Goal: Task Accomplishment & Management: Complete application form

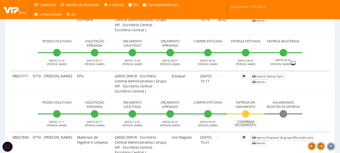
scroll to position [302, 0]
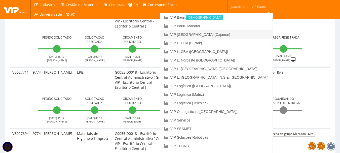
click at [239, 32] on link "VIP [GEOGRAPHIC_DATA] (Cajamar)" at bounding box center [216, 34] width 112 height 9
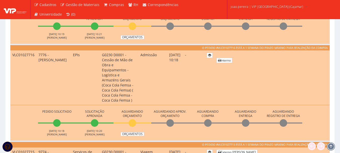
scroll to position [226, 0]
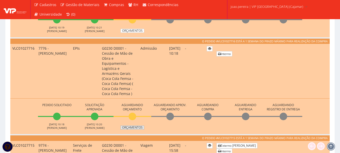
click at [134, 125] on link "Orçamentos" at bounding box center [132, 127] width 24 height 4
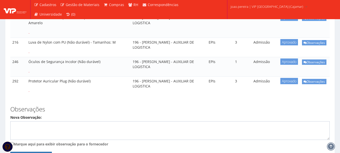
scroll to position [176, 0]
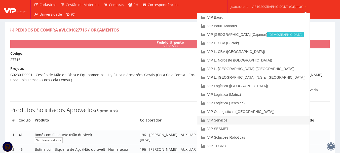
click at [238, 122] on link "VIP Serviços" at bounding box center [253, 120] width 112 height 9
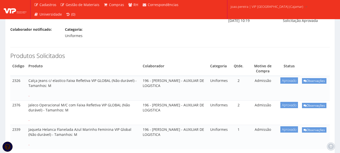
scroll to position [75, 0]
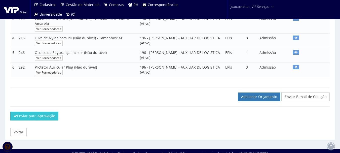
scroll to position [160, 0]
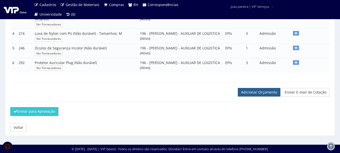
click at [257, 94] on link "Adicionar Orçamento" at bounding box center [259, 92] width 42 height 9
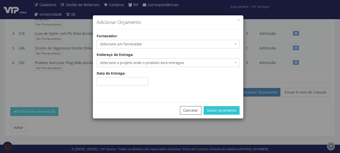
click at [158, 43] on span "Selecione um fornecedor" at bounding box center [166, 43] width 133 height 5
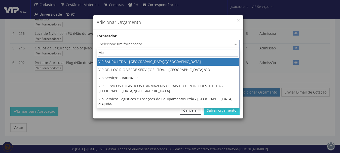
type input "vip"
select select "532"
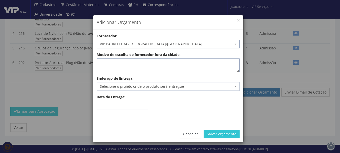
click at [145, 65] on textarea "Motivo de escolha de fornecedor fora da cidade:" at bounding box center [168, 65] width 143 height 14
type textarea "Estoque"
click at [149, 87] on span "Selecione o projeto onde o produto será entregue" at bounding box center [166, 86] width 133 height 5
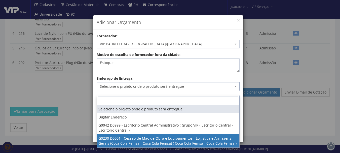
select select "230"
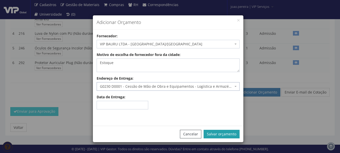
click at [222, 133] on button "Salvar orçamento" at bounding box center [221, 133] width 36 height 9
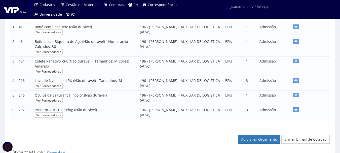
scroll to position [201, 0]
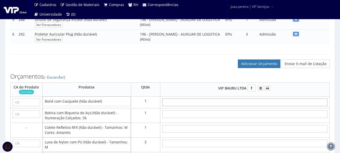
click at [253, 106] on input "text" at bounding box center [244, 102] width 165 height 8
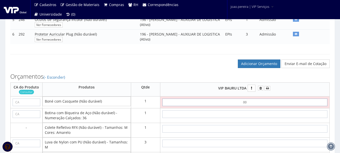
type input "0,01"
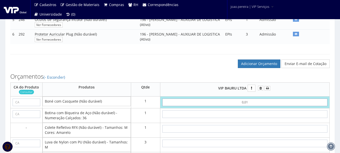
type input "0,01"
click at [258, 118] on input "text" at bounding box center [244, 114] width 165 height 8
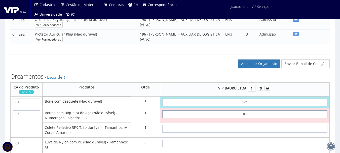
type input "0,01"
type input "0,02"
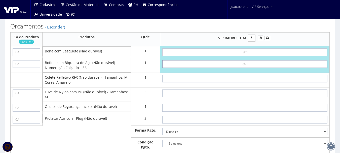
scroll to position [251, 0]
type input "0,01"
click at [251, 82] on input "text" at bounding box center [244, 78] width 165 height 8
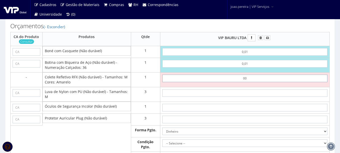
type input "0,01"
type input "0,03"
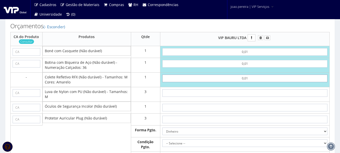
type input "0,01"
click at [251, 97] on input "text" at bounding box center [244, 93] width 165 height 8
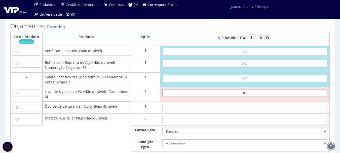
type input "0,01"
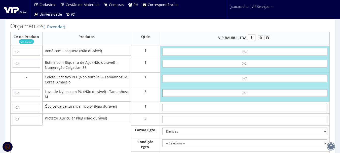
type input "0,06"
type input "0,01"
click at [254, 111] on input "text" at bounding box center [244, 108] width 165 height 8
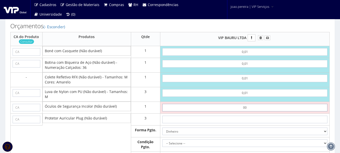
type input "0,01"
type input "0,07"
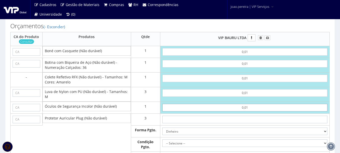
type input "0,01"
click at [249, 123] on input "text" at bounding box center [244, 119] width 165 height 8
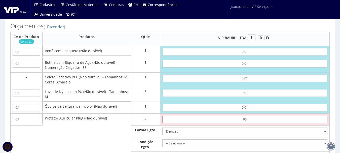
type input "0,01"
type input "0,10"
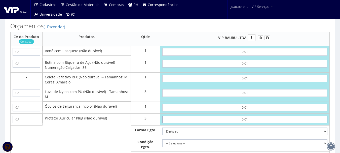
type input "0,01"
click at [28, 56] on input "text" at bounding box center [27, 52] width 28 height 8
click at [20, 55] on input "text" at bounding box center [27, 52] width 28 height 8
paste input "40033"
type input "40033"
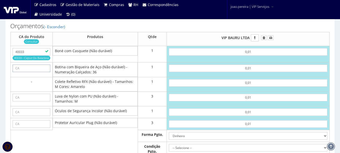
click at [44, 71] on input "text" at bounding box center [32, 68] width 38 height 8
paste input "43339"
type input "43339"
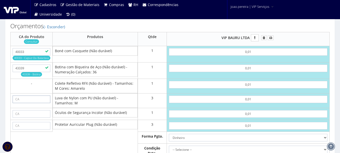
click at [30, 103] on input "text" at bounding box center [32, 99] width 38 height 8
paste input "30916"
type input "30916"
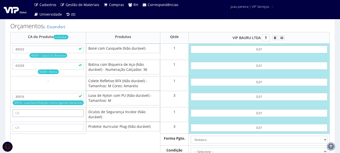
click at [61, 117] on input "text" at bounding box center [48, 113] width 71 height 8
paste input "11268"
type input "11268"
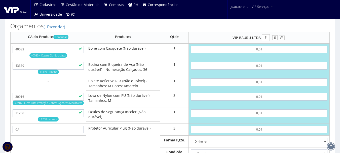
click at [43, 133] on input "text" at bounding box center [48, 129] width 71 height 8
paste input "5745"
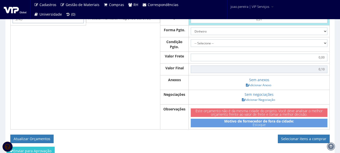
scroll to position [327, 0]
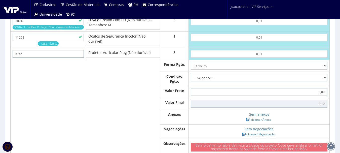
type input "5745"
click at [325, 69] on select "Dinheiro Boleto Bancário Depósito Transferência Bancária Cartão de Crédito Cart…" at bounding box center [259, 66] width 137 height 8
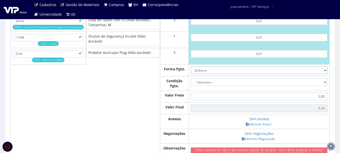
click at [191, 71] on select "Dinheiro Boleto Bancário Depósito Transferência Bancária Cartão de Crédito Cart…" at bounding box center [259, 70] width 137 height 8
drag, startPoint x: 324, startPoint y: 89, endPoint x: 303, endPoint y: 91, distance: 20.5
click at [324, 86] on select "-- Selecione -- À vista 7 dias 10 dias" at bounding box center [259, 82] width 137 height 8
select select "0"
click at [191, 83] on select "-- Selecione -- À vista 7 dias 10 dias" at bounding box center [259, 82] width 137 height 8
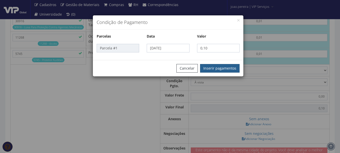
click at [216, 69] on button "Inserir pagamentos" at bounding box center [219, 68] width 39 height 9
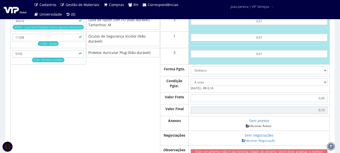
click at [266, 128] on link "Adicionar Anexo" at bounding box center [258, 125] width 28 height 5
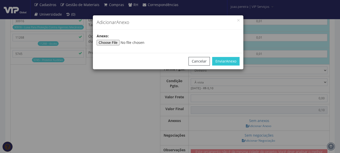
click at [106, 39] on div "Anexo :" at bounding box center [168, 39] width 150 height 12
click at [107, 42] on input"] "file" at bounding box center [131, 43] width 68 height 6
type input"] "C:\fakepath\PEDIDOS SEM NOTA FISCAL ESTOQUE.docx"
click at [236, 63] on button "Enviar Anexo" at bounding box center [225, 61] width 27 height 9
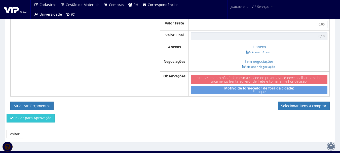
scroll to position [412, 0]
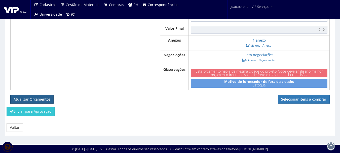
click at [31, 97] on button "Atualizar Orçamentos" at bounding box center [31, 99] width 43 height 9
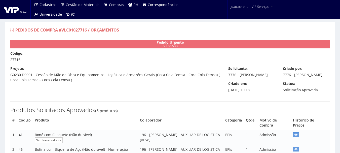
select select "0"
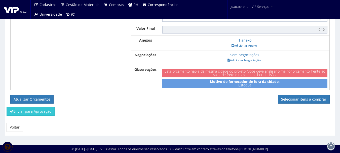
scroll to position [379, 0]
click at [302, 96] on link "Selecionar itens a comprar" at bounding box center [304, 99] width 52 height 9
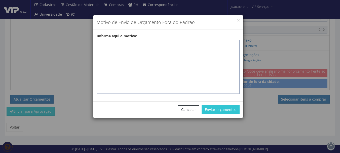
click at [129, 47] on textarea "Informe aqui o motivo:" at bounding box center [168, 67] width 143 height 54
paste textarea "EPIS ou UNIFORMES - Pedido de compra para emissão de ficha de EPIS ou Uniformes…"
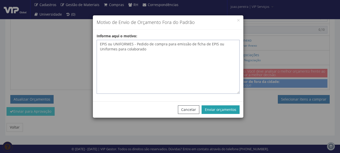
type textarea "EPIS ou UNIFORMES - Pedido de compra para emissão de ficha de EPIS ou Uniformes…"
click at [219, 111] on button "Enviar orçamentos" at bounding box center [220, 109] width 38 height 9
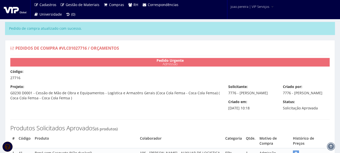
select select "0"
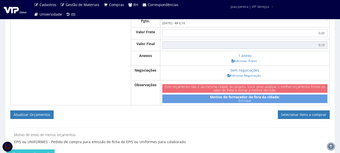
scroll to position [424, 0]
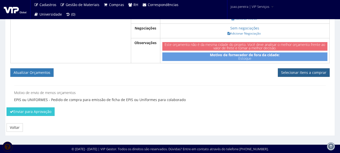
click at [301, 73] on link "Selecionar itens a comprar" at bounding box center [304, 72] width 52 height 9
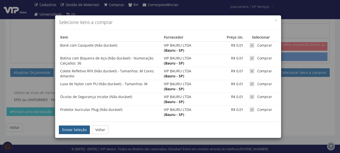
click at [80, 131] on button "Enviar Seleção" at bounding box center [74, 129] width 31 height 9
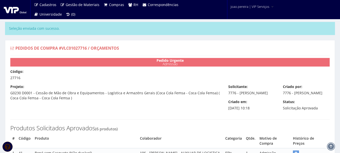
select select "0"
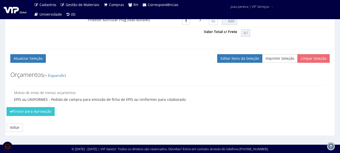
scroll to position [333, 0]
click at [33, 114] on button "Enviar para Aprovação" at bounding box center [31, 111] width 48 height 9
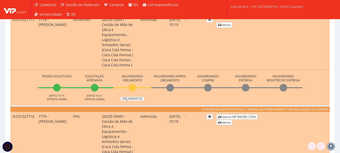
scroll to position [176, 0]
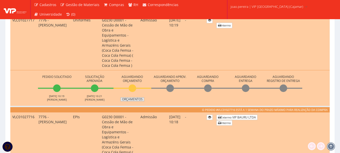
click at [131, 97] on link "Orçamentos" at bounding box center [132, 99] width 24 height 4
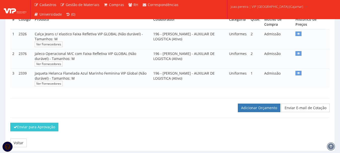
scroll to position [121, 0]
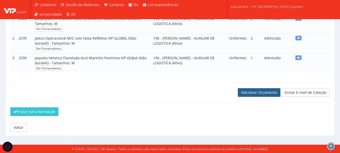
click at [262, 91] on link "Adicionar Orçamento" at bounding box center [259, 92] width 42 height 9
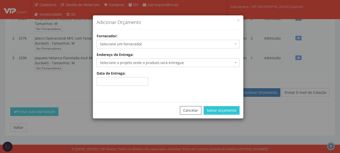
click at [137, 44] on span "Selecione um fornecedor" at bounding box center [166, 43] width 133 height 5
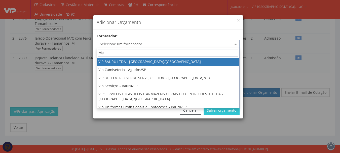
type input "vip"
select select "532"
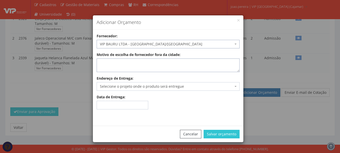
click at [120, 67] on textarea "Motivo de escolha de fornecedor fora da cidade:" at bounding box center [168, 65] width 143 height 14
type textarea "Estoque"
click at [114, 85] on span "Selecione o projeto onde o produto será entregue" at bounding box center [166, 86] width 133 height 5
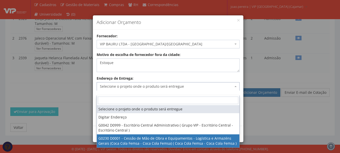
select select "230"
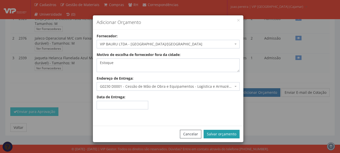
click at [218, 133] on button "Salvar orçamento" at bounding box center [221, 133] width 36 height 9
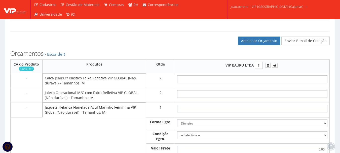
scroll to position [201, 0]
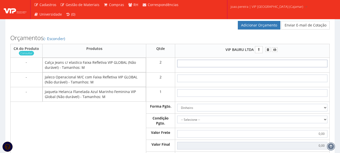
click at [256, 65] on input "text" at bounding box center [252, 64] width 150 height 8
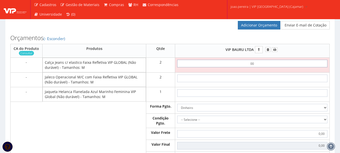
type input "0,01"
type input "0,02"
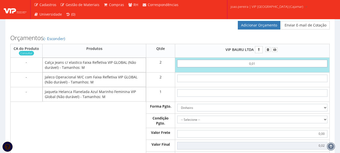
type input "0,01"
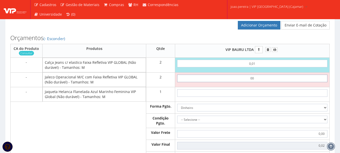
type input "0,01"
type input "0,04"
type input "0,01"
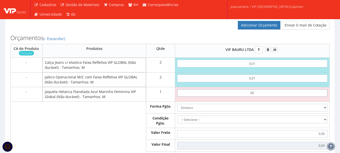
type input "0,01"
type input "0,05"
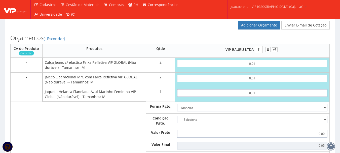
type input "0,01"
click at [322, 111] on select "Dinheiro Boleto Bancário Depósito Transferência Bancária Cartão de Crédito Cart…" at bounding box center [252, 108] width 150 height 8
click at [177, 108] on select "Dinheiro Boleto Bancário Depósito Transferência Bancária Cartão de Crédito Cart…" at bounding box center [252, 108] width 150 height 8
drag, startPoint x: 325, startPoint y: 123, endPoint x: 322, endPoint y: 124, distance: 3.2
click at [325, 123] on select "-- Selecione -- À vista 7 dias 10 dias" at bounding box center [252, 119] width 150 height 8
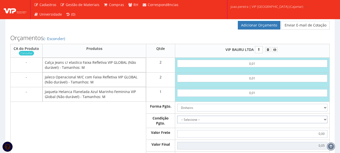
select select "0"
click at [177, 120] on select "-- Selecione -- À vista 7 dias 10 dias" at bounding box center [252, 119] width 150 height 8
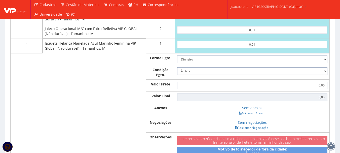
scroll to position [251, 0]
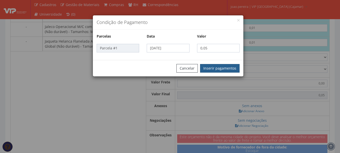
click at [220, 69] on button "Inserir pagamentos" at bounding box center [219, 68] width 39 height 9
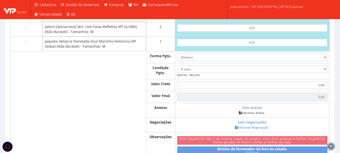
click at [251, 115] on link "Adicionar Anexo" at bounding box center [251, 112] width 28 height 5
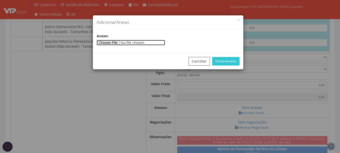
click at [107, 43] on input"] "file" at bounding box center [131, 43] width 68 height 6
type input"] "C:\fakepath\PEDIDOS SEM NOTA FISCAL ESTOQUE.docx"
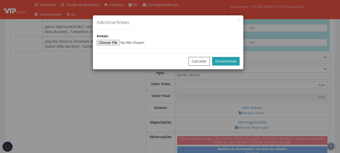
click at [229, 60] on span "Anexo" at bounding box center [231, 61] width 10 height 5
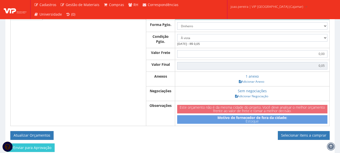
scroll to position [324, 0]
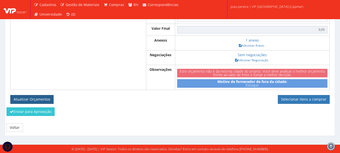
click at [33, 97] on button "Atualizar Orçamentos" at bounding box center [31, 99] width 43 height 9
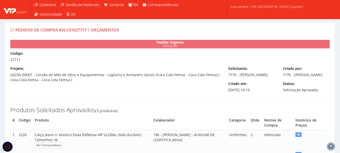
select select "0"
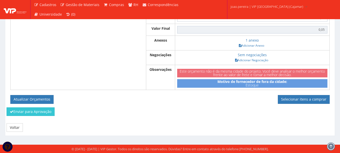
scroll to position [305, 0]
click at [306, 100] on link "Selecionar itens a comprar" at bounding box center [304, 99] width 52 height 9
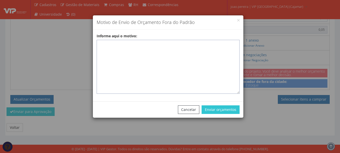
click at [148, 43] on textarea "Informe aqui o motivo:" at bounding box center [168, 67] width 143 height 54
paste textarea "EPIS ou UNIFORMES - Pedido de compra para emissão de ficha de EPIS ou Uniformes…"
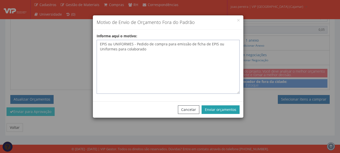
type textarea "EPIS ou UNIFORMES - Pedido de compra para emissão de ficha de EPIS ou Uniformes…"
click at [223, 106] on button "Enviar orçamentos" at bounding box center [220, 109] width 38 height 9
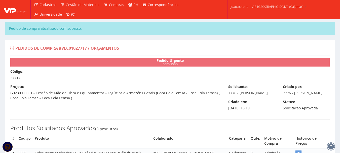
select select "0"
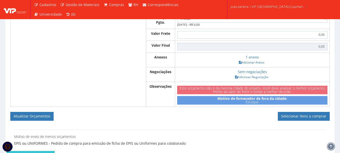
scroll to position [327, 0]
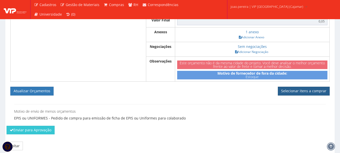
click at [304, 95] on link "Selecionar itens a comprar" at bounding box center [304, 90] width 52 height 9
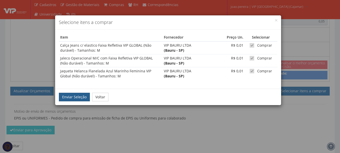
click at [70, 96] on button "Enviar Seleção" at bounding box center [74, 97] width 31 height 9
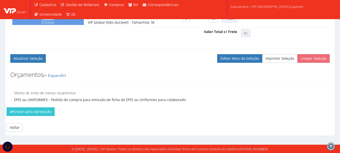
scroll to position [261, 0]
click at [33, 111] on button "Enviar para Aprovação" at bounding box center [31, 111] width 48 height 9
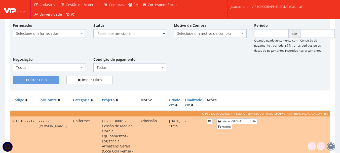
scroll to position [50, 0]
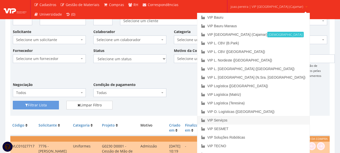
click at [248, 120] on link "VIP Serviços" at bounding box center [253, 120] width 112 height 9
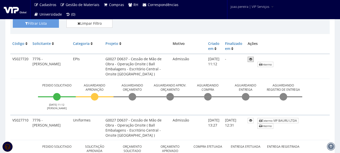
scroll to position [101, 0]
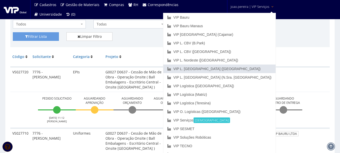
click at [249, 66] on link "VIP L. [GEOGRAPHIC_DATA] ([GEOGRAPHIC_DATA])" at bounding box center [219, 68] width 112 height 9
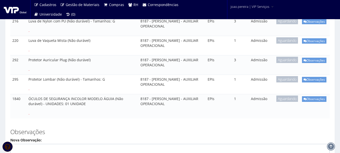
scroll to position [226, 0]
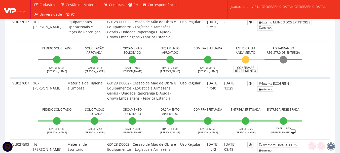
scroll to position [1131, 0]
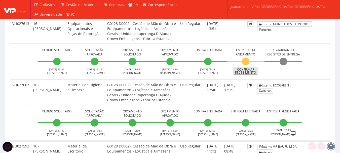
click at [248, 71] on link "Confirmar Recebimento" at bounding box center [245, 70] width 24 height 7
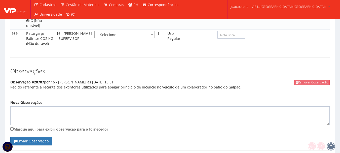
scroll to position [392, 0]
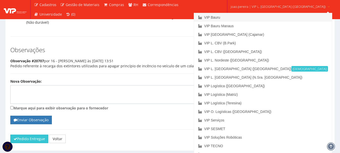
click at [253, 18] on link "VIP Bauru" at bounding box center [263, 17] width 138 height 9
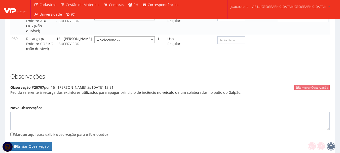
scroll to position [317, 0]
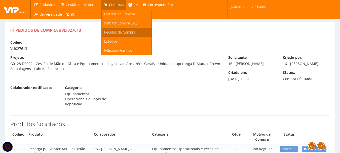
click at [115, 31] on span "Pedidos de Compra" at bounding box center [119, 32] width 31 height 5
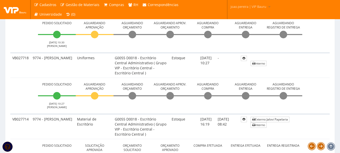
scroll to position [176, 0]
click at [22, 72] on td "VB027718" at bounding box center [20, 64] width 20 height 25
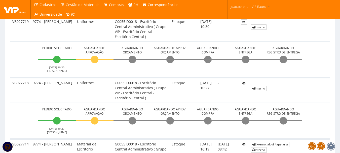
scroll to position [126, 0]
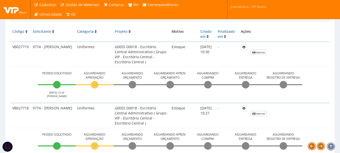
click at [16, 84] on td "Pedido Solicitado 16/09/2025 10:30 JOAO PEREIRA Aguardando Aprovação Aguardando…" at bounding box center [169, 84] width 319 height 36
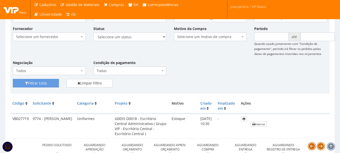
scroll to position [0, 0]
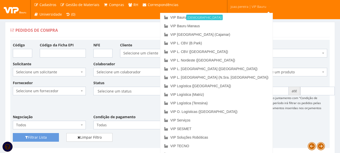
click at [258, 4] on link "joao.pereira | VIP Bauru" at bounding box center [250, 6] width 44 height 12
click at [242, 67] on link "VIP L. [GEOGRAPHIC_DATA] ([GEOGRAPHIC_DATA])" at bounding box center [216, 68] width 112 height 9
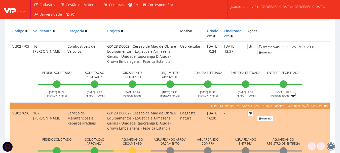
scroll to position [126, 0]
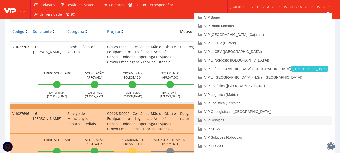
click at [255, 120] on link "VIP Serviços" at bounding box center [263, 120] width 138 height 9
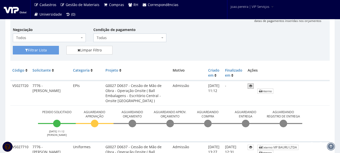
scroll to position [75, 0]
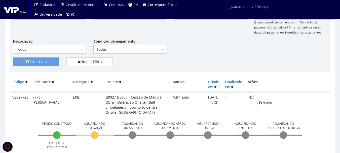
click at [206, 42] on div "Fornecedor Selecione um fornecedor ******** ******** 1000 MARCAS BRASIL 12.203.…" at bounding box center [170, 31] width 322 height 53
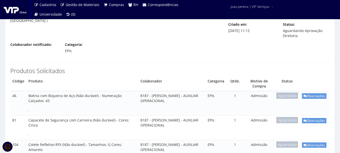
scroll to position [50, 0]
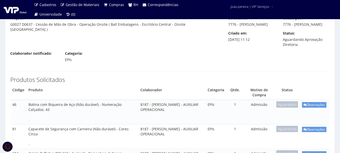
drag, startPoint x: 137, startPoint y: 94, endPoint x: 189, endPoint y: 99, distance: 51.8
click at [189, 100] on td "8187 - [PERSON_NAME] - AUXILIAR OPERACIONAL" at bounding box center [171, 112] width 67 height 24
copy td "[PERSON_NAME] - AUXILIAR OPERACIONAL"
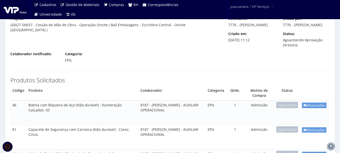
scroll to position [50, 0]
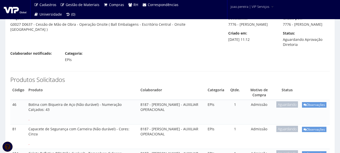
drag, startPoint x: 138, startPoint y: 94, endPoint x: 195, endPoint y: 98, distance: 58.0
click at [195, 100] on td "8187 - [PERSON_NAME] - AUXILIAR OPERACIONAL" at bounding box center [171, 112] width 67 height 24
copy td "[PERSON_NAME] - AUXILIAR OPERACIONAL"
click at [175, 52] on div "Código: VS027720 Projeto: G0027 D0637 - Cessão de Mão de Obra - Operação Onsite…" at bounding box center [170, 150] width 327 height 298
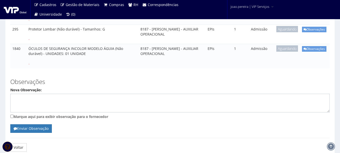
scroll to position [290, 0]
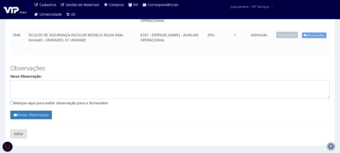
click at [22, 129] on link "Voltar" at bounding box center [18, 133] width 16 height 9
